Goal: Task Accomplishment & Management: Manage account settings

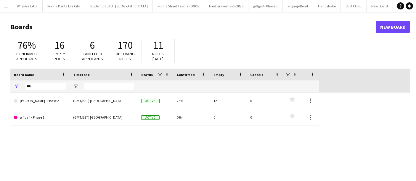
click at [312, 21] on header "Boards New Board" at bounding box center [210, 27] width 400 height 18
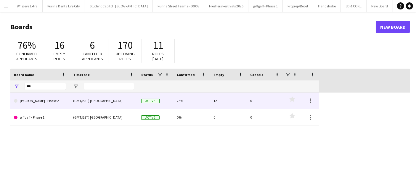
click at [74, 103] on div "(GMT/BST) [GEOGRAPHIC_DATA]" at bounding box center [104, 101] width 68 height 16
click at [55, 101] on link "[PERSON_NAME] - Phase 2" at bounding box center [40, 101] width 52 height 17
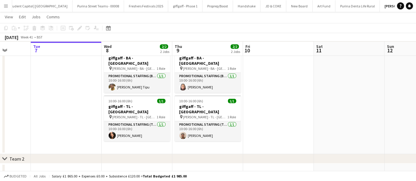
scroll to position [0, 181]
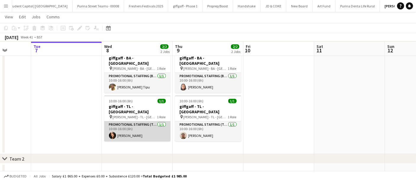
click at [145, 121] on app-card-role "Promotional Staffing (Team Leader) [DATE] 10:00-16:00 (6h) [PERSON_NAME]" at bounding box center [137, 131] width 66 height 20
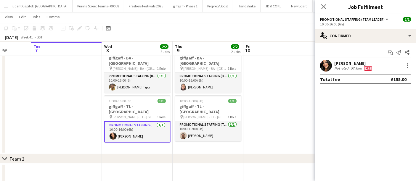
click at [332, 64] on div "[PERSON_NAME] Not rated 57.9km Fee" at bounding box center [366, 66] width 101 height 12
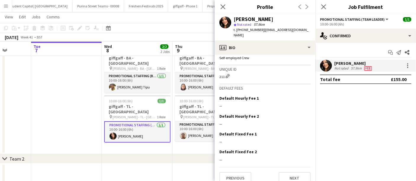
scroll to position [0, 0]
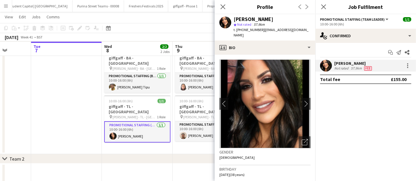
click at [227, 9] on div "Close pop-in" at bounding box center [223, 7] width 17 height 14
click at [223, 7] on icon at bounding box center [223, 7] width 6 height 6
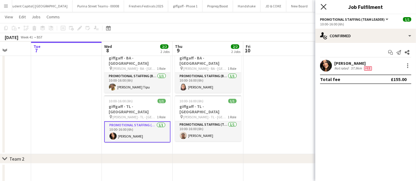
click at [324, 7] on icon at bounding box center [324, 7] width 6 height 6
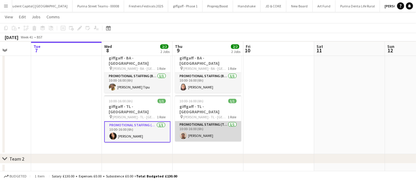
click at [216, 121] on app-card-role "Promotional Staffing (Team Leader) [DATE] 10:00-16:00 (6h) [PERSON_NAME]" at bounding box center [208, 131] width 66 height 20
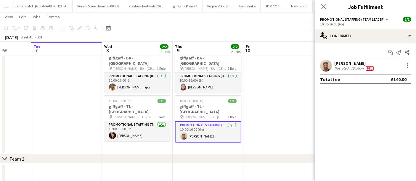
click at [326, 68] on app-user-avatar at bounding box center [326, 66] width 12 height 12
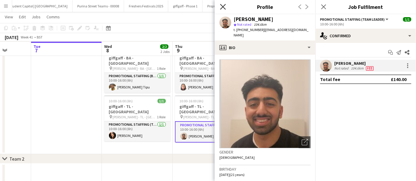
click at [221, 7] on icon "Close pop-in" at bounding box center [223, 7] width 6 height 6
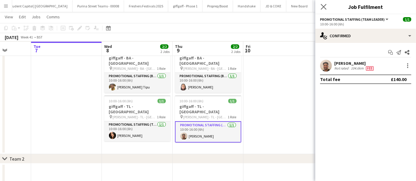
click at [322, 9] on app-icon "Close pop-in" at bounding box center [324, 7] width 9 height 9
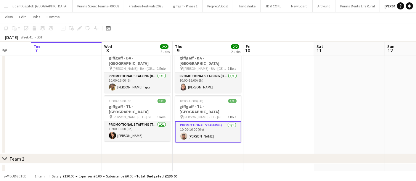
click at [224, 18] on app-page-menu "View Day view expanded Day view collapsed Month view Date picker Jump to [DATE]…" at bounding box center [208, 17] width 416 height 11
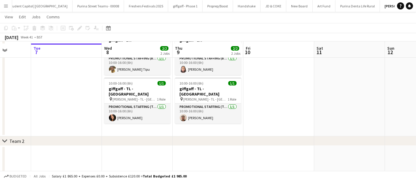
scroll to position [69, 0]
